Goal: Information Seeking & Learning: Learn about a topic

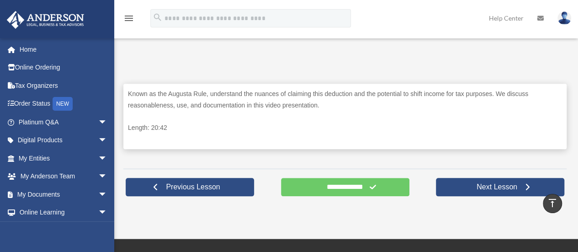
scroll to position [437, 0]
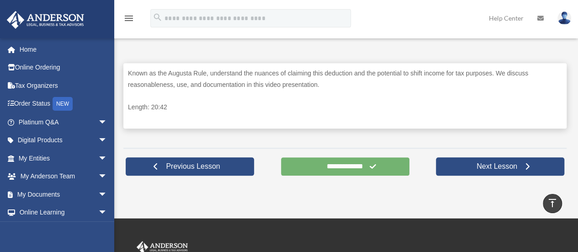
click at [321, 168] on input "**********" at bounding box center [345, 166] width 128 height 18
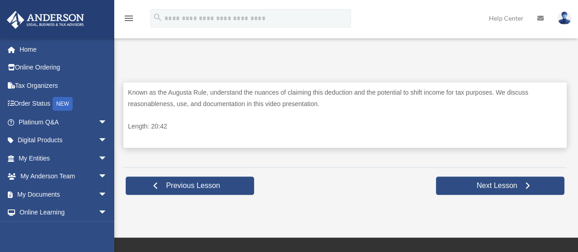
scroll to position [431, 0]
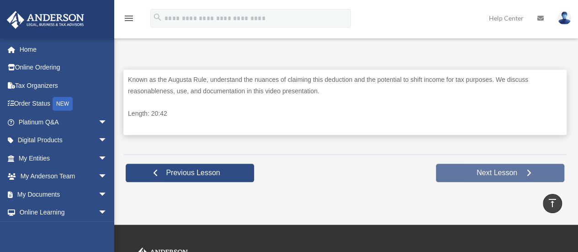
click at [516, 175] on span "Next Lesson" at bounding box center [496, 172] width 55 height 9
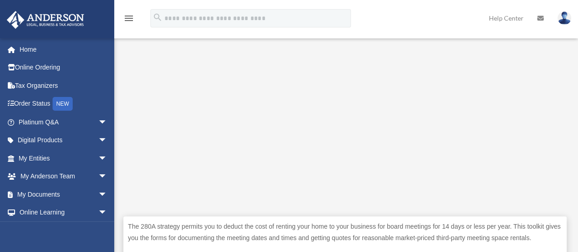
scroll to position [282, 0]
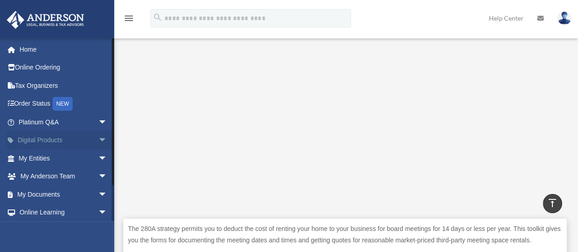
click at [98, 137] on span "arrow_drop_down" at bounding box center [107, 140] width 18 height 19
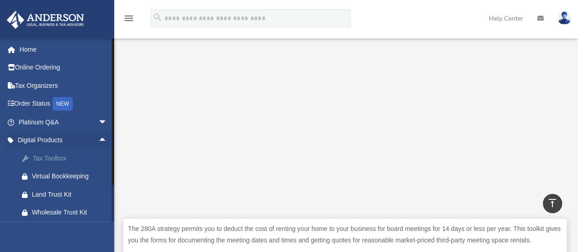
click at [74, 155] on div "Tax Toolbox" at bounding box center [71, 158] width 78 height 11
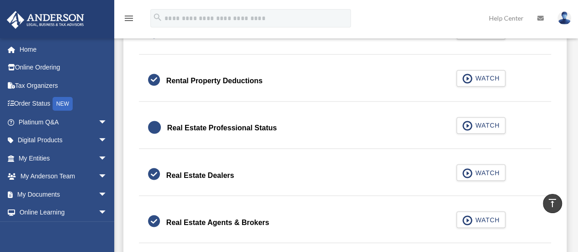
scroll to position [684, 0]
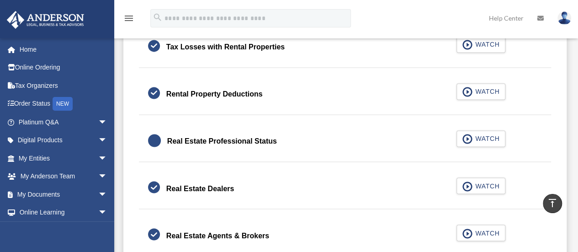
click at [390, 135] on link "Real Estate Professional Status WATCH" at bounding box center [345, 141] width 395 height 22
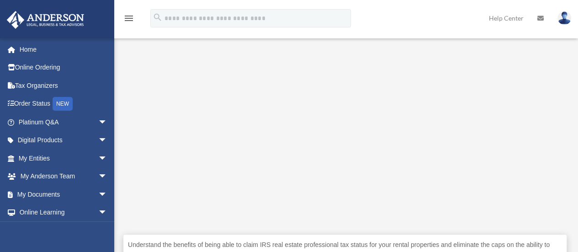
scroll to position [268, 0]
